Goal: Information Seeking & Learning: Learn about a topic

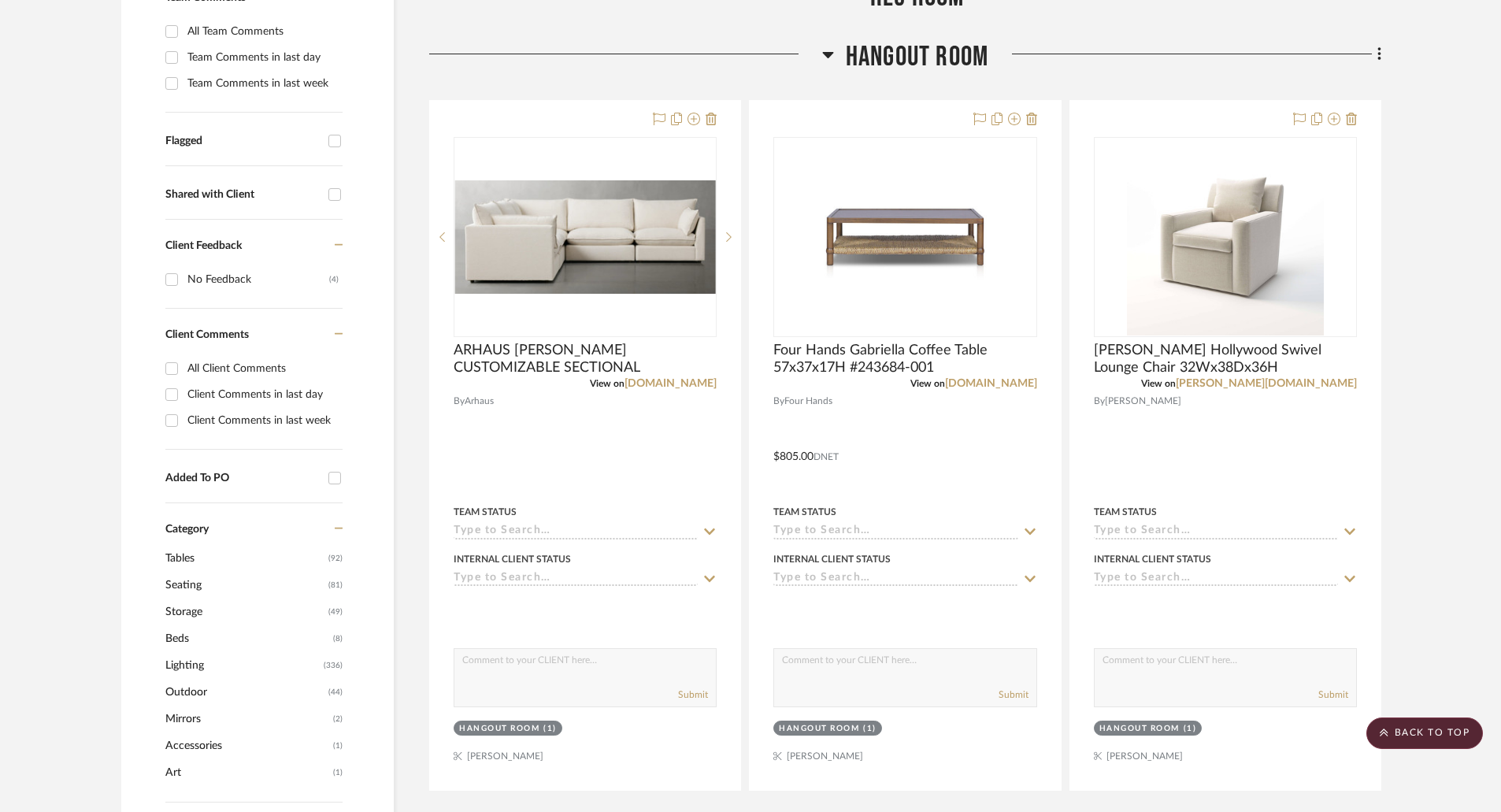
click at [830, 52] on icon at bounding box center [827, 55] width 11 height 6
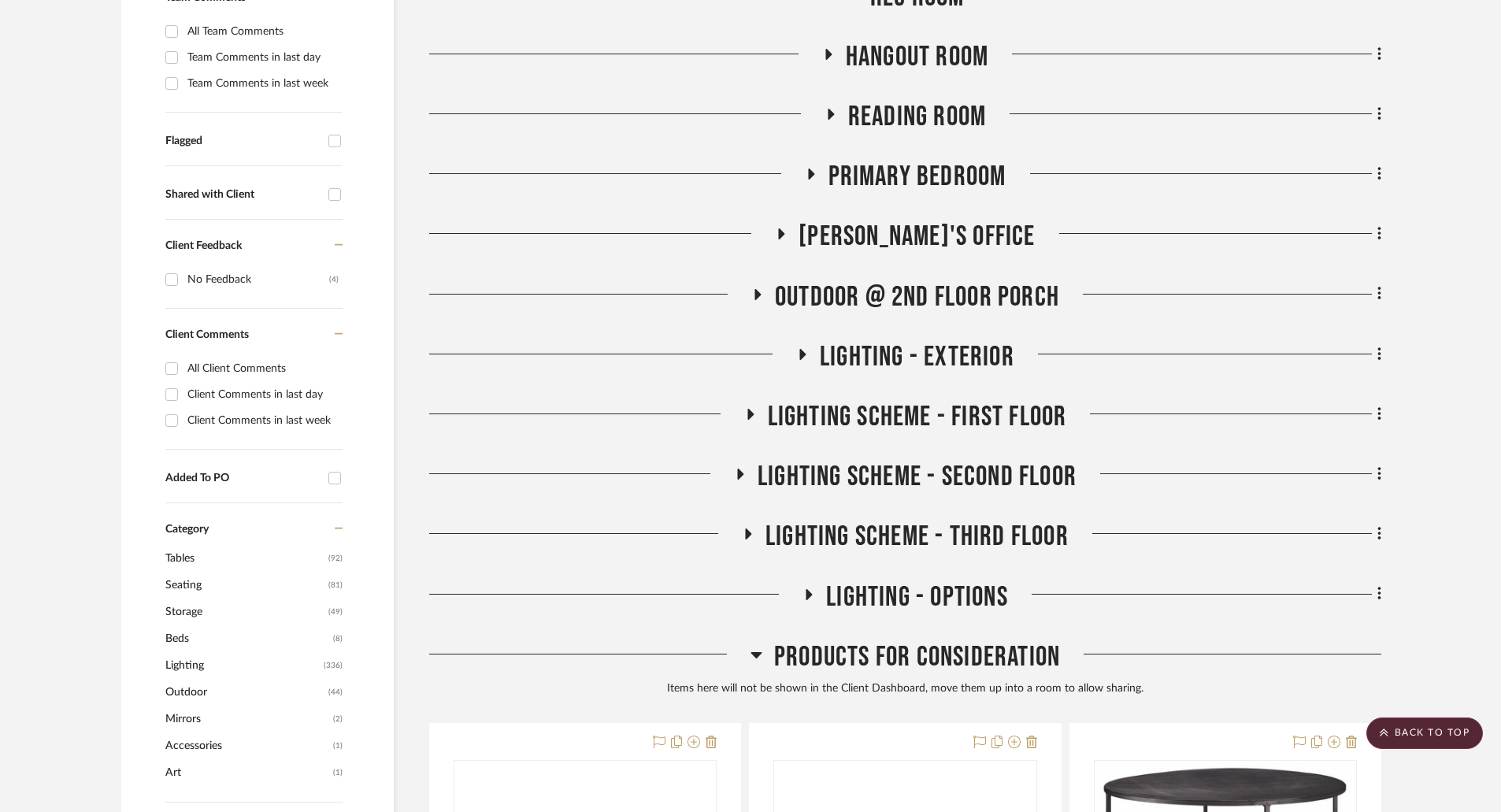
click at [791, 230] on icon at bounding box center [780, 234] width 19 height 12
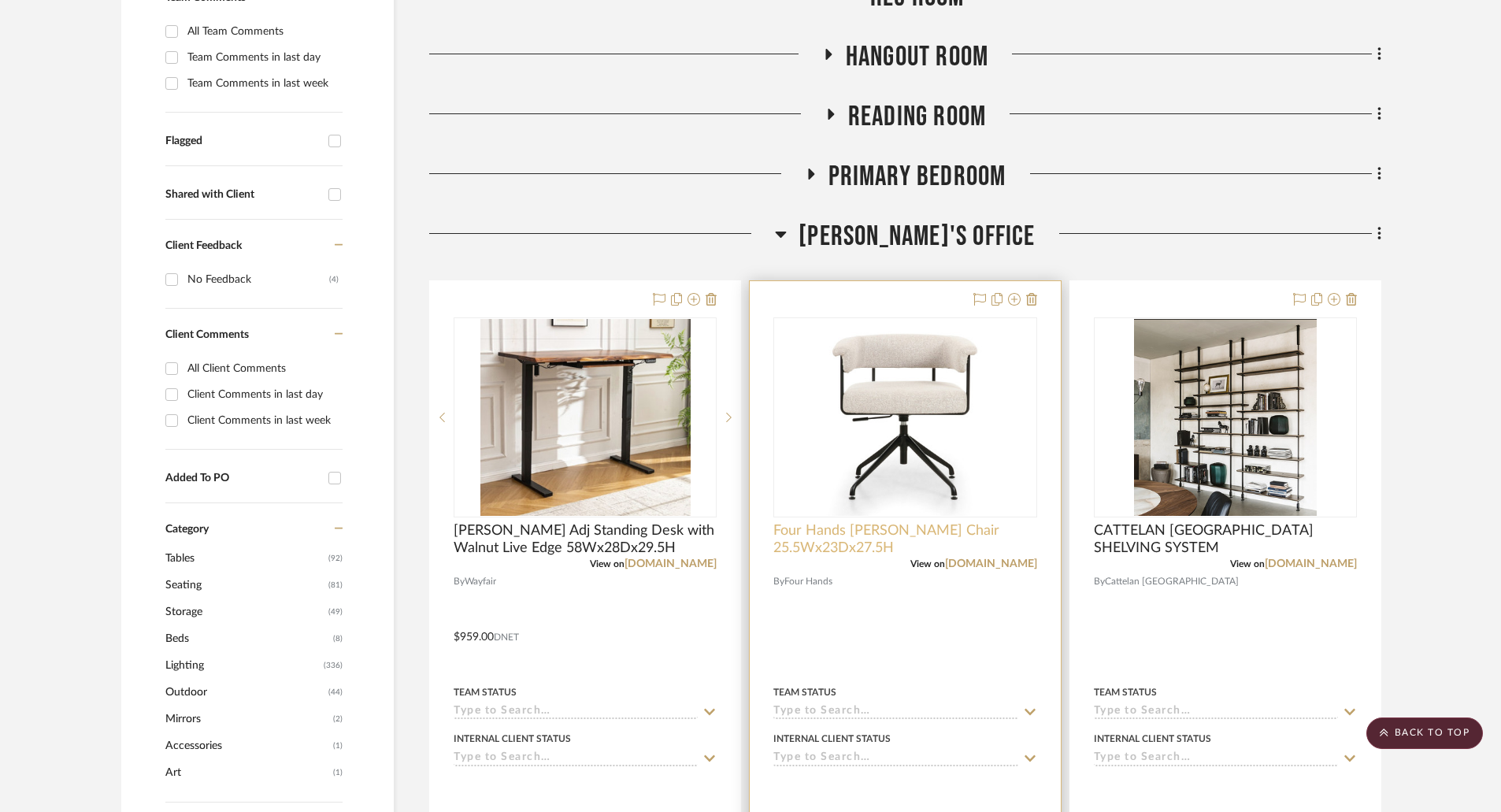
click at [909, 533] on span "Four Hands [PERSON_NAME] Chair 25.5Wx23Dx27.5H" at bounding box center [904, 539] width 263 height 35
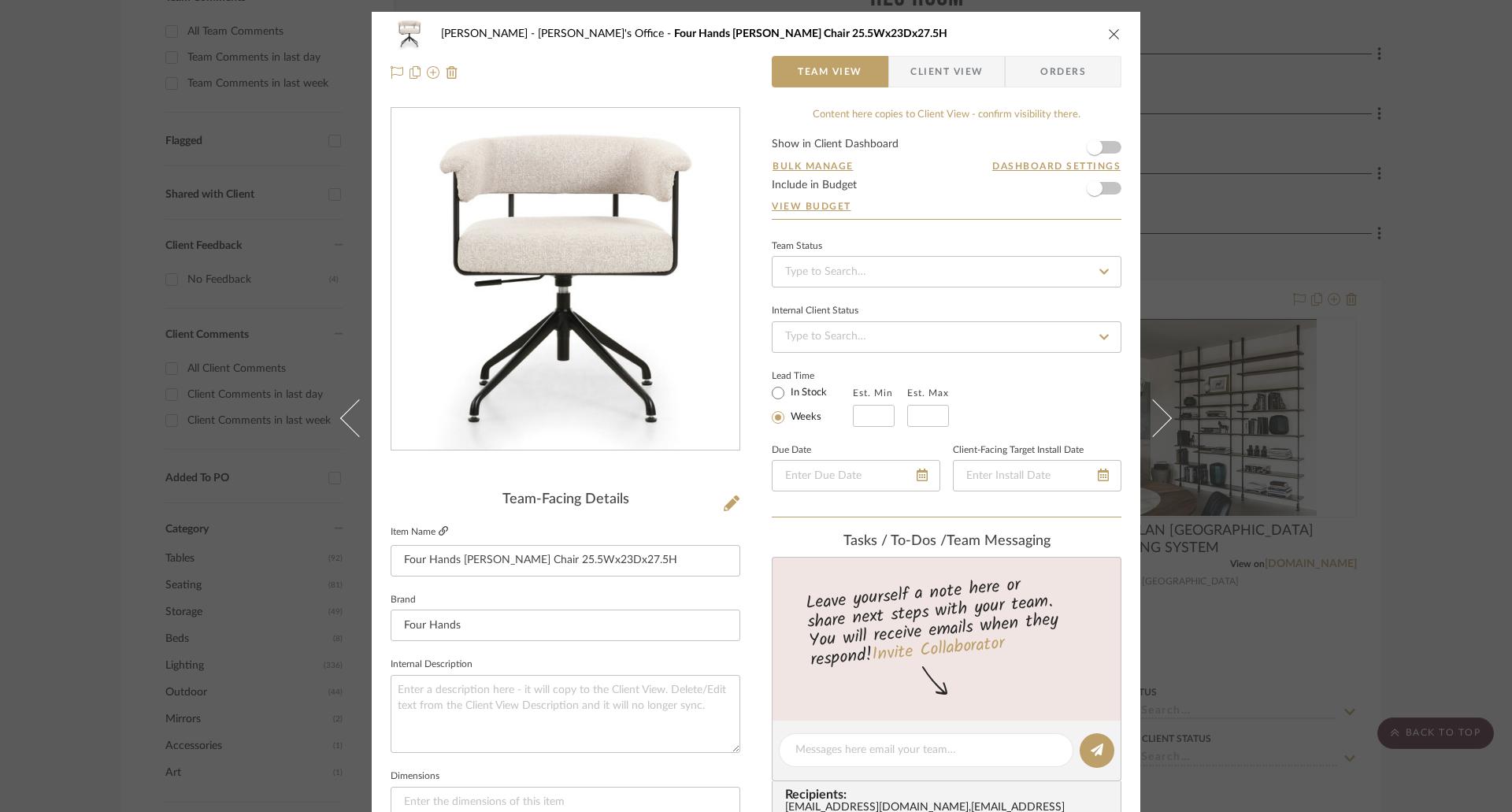
click at [439, 530] on icon at bounding box center [443, 531] width 10 height 10
click at [1108, 36] on icon "close" at bounding box center [1114, 34] width 13 height 13
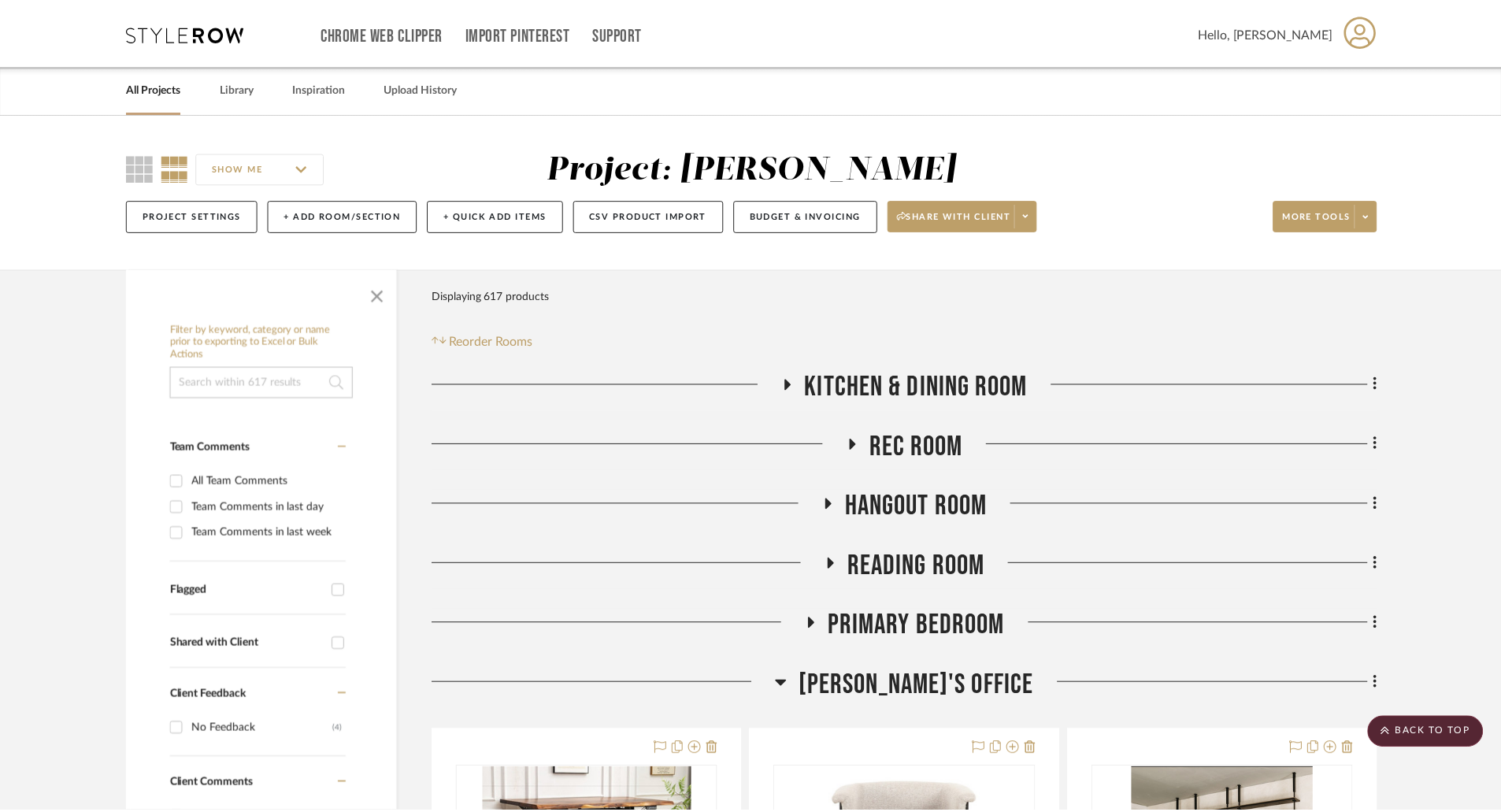
scroll to position [450, 0]
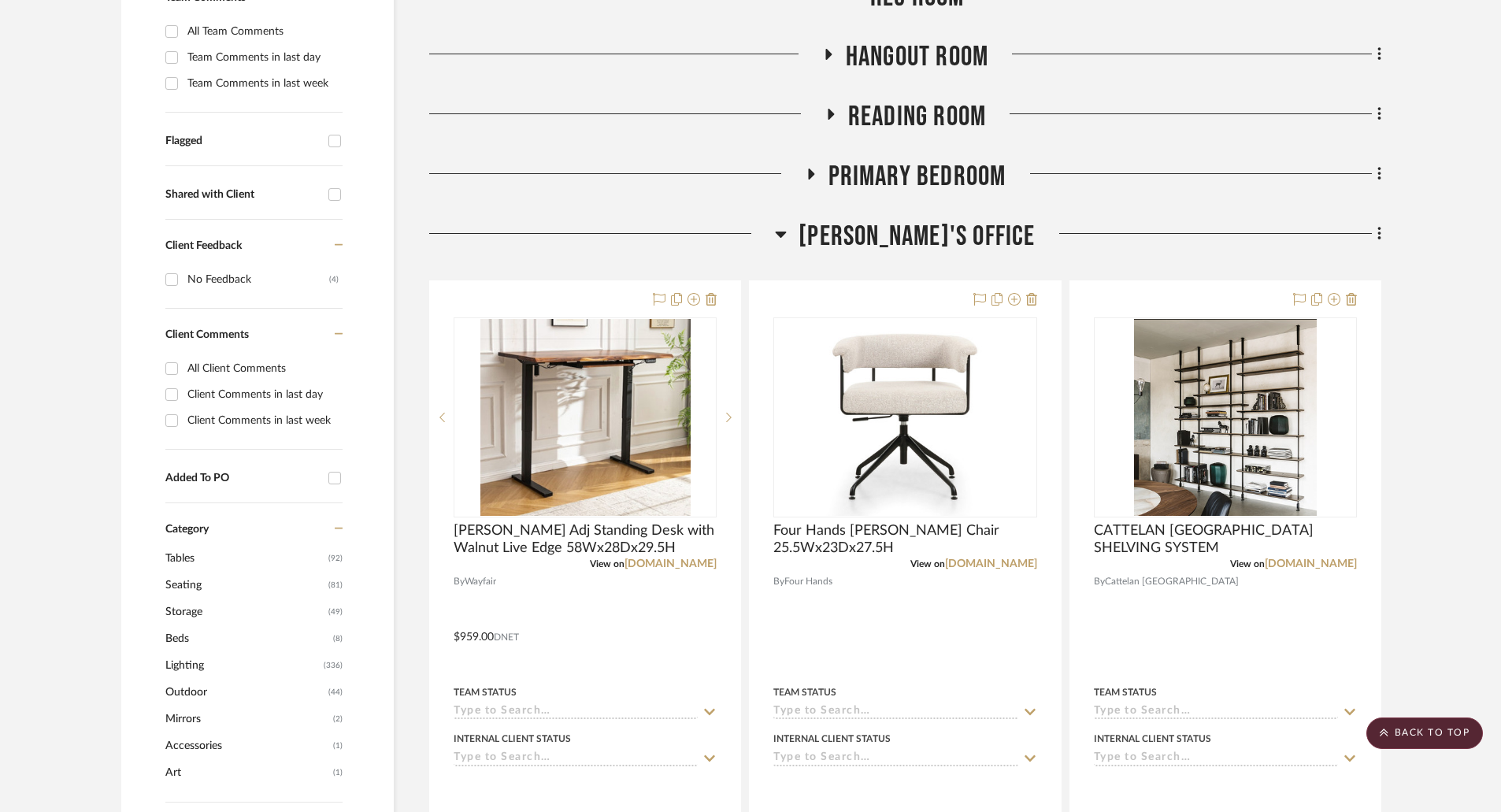
click at [787, 237] on icon at bounding box center [781, 235] width 11 height 6
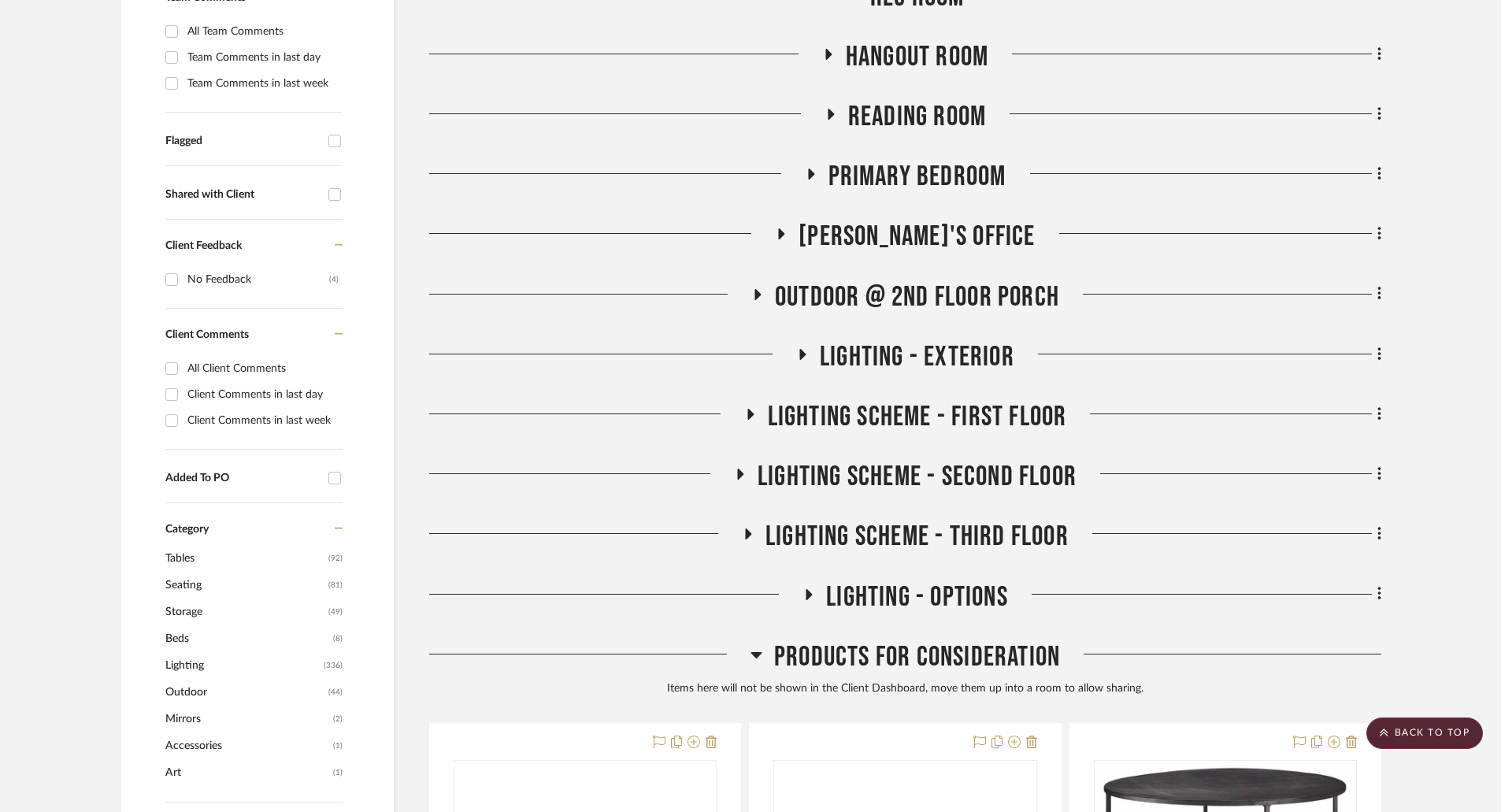
click at [813, 175] on icon at bounding box center [811, 174] width 6 height 11
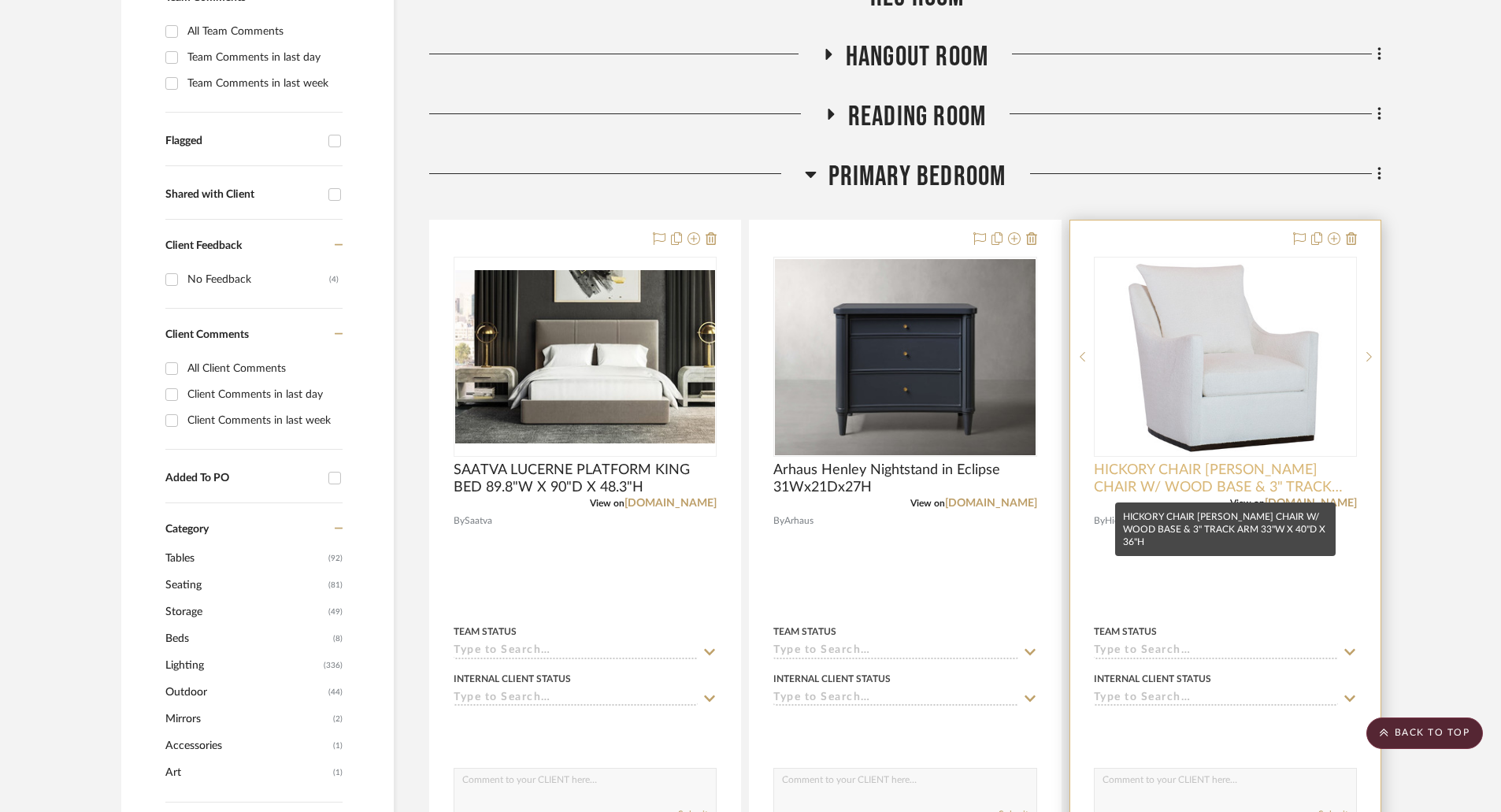
click at [1278, 486] on span "HICKORY CHAIR [PERSON_NAME] CHAIR W/ WOOD BASE & 3" TRACK ARM 33"W X 40"D X 36"H" at bounding box center [1225, 478] width 263 height 35
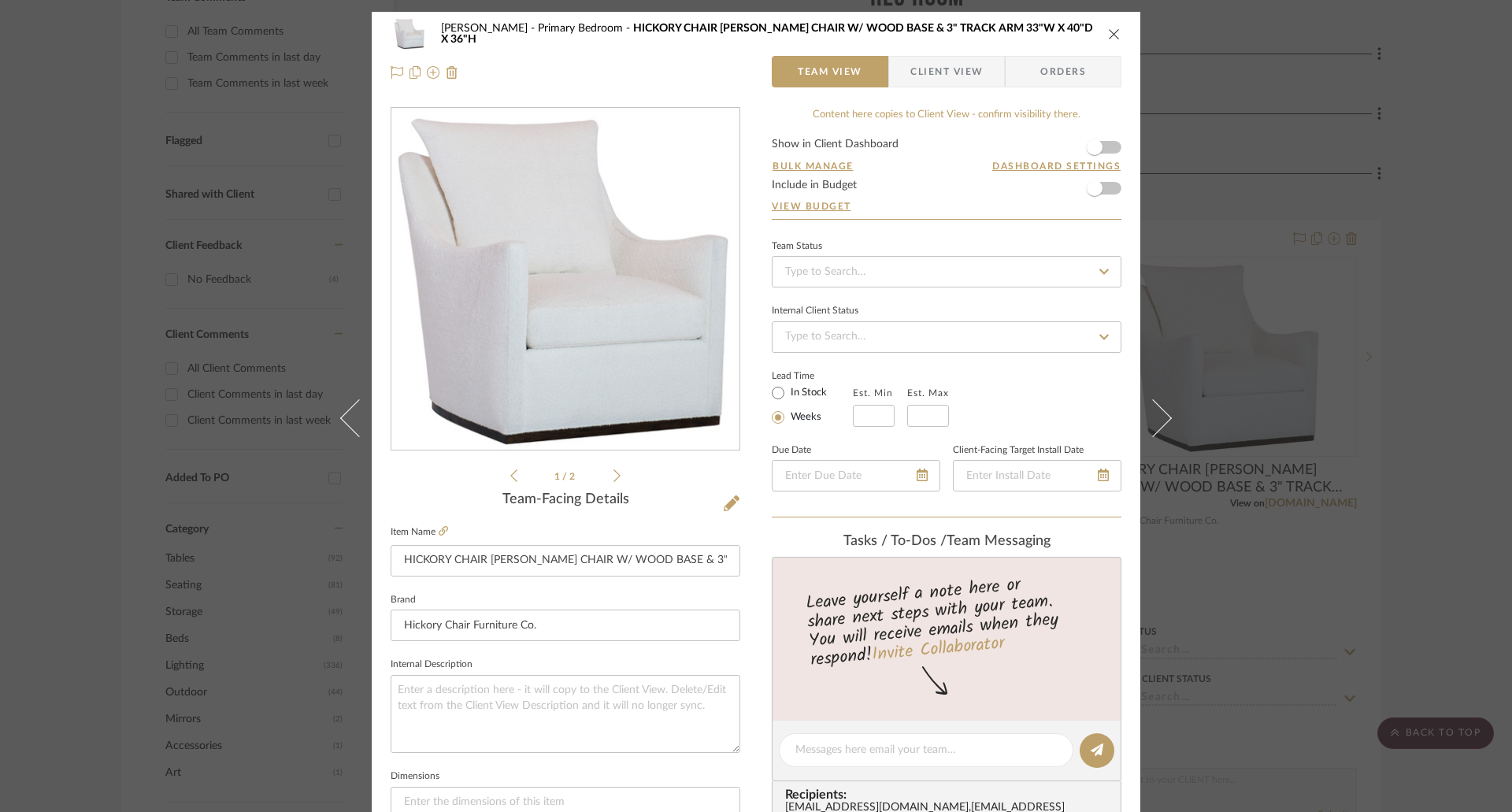
click at [445, 530] on fieldset "Item Name [PERSON_NAME] CHAIR [PERSON_NAME] CHAIR W/ WOOD BASE & 3" TRACK ARM 3…" at bounding box center [565, 549] width 349 height 55
click at [438, 528] on icon at bounding box center [443, 531] width 10 height 10
